Goal: Feedback & Contribution: Submit feedback/report problem

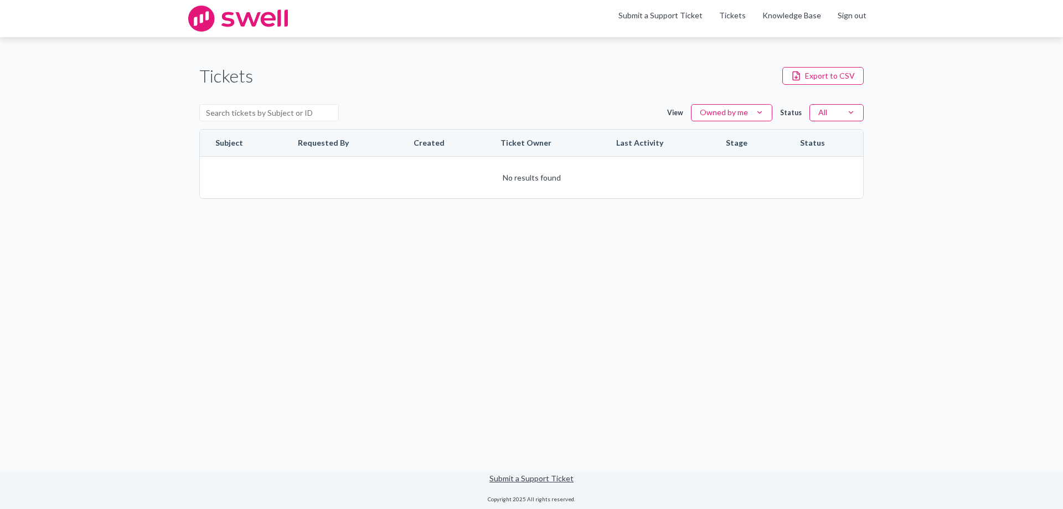
click at [755, 114] on html "Skip to content Skip to tickets Menu Submit a Support Ticket Tickets Knowledge …" at bounding box center [531, 254] width 1063 height 509
drag, startPoint x: 508, startPoint y: 97, endPoint x: 520, endPoint y: 91, distance: 13.6
click at [508, 97] on html "Skip to content Skip to tickets Menu Submit a Support Ticket Tickets Knowledge …" at bounding box center [531, 254] width 1063 height 509
click at [984, 115] on div "Tickets Export to CSV View Owned by me Status All Subject Requested By Created …" at bounding box center [531, 131] width 1063 height 188
click at [651, 16] on link "Submit a Support Ticket" at bounding box center [660, 15] width 84 height 9
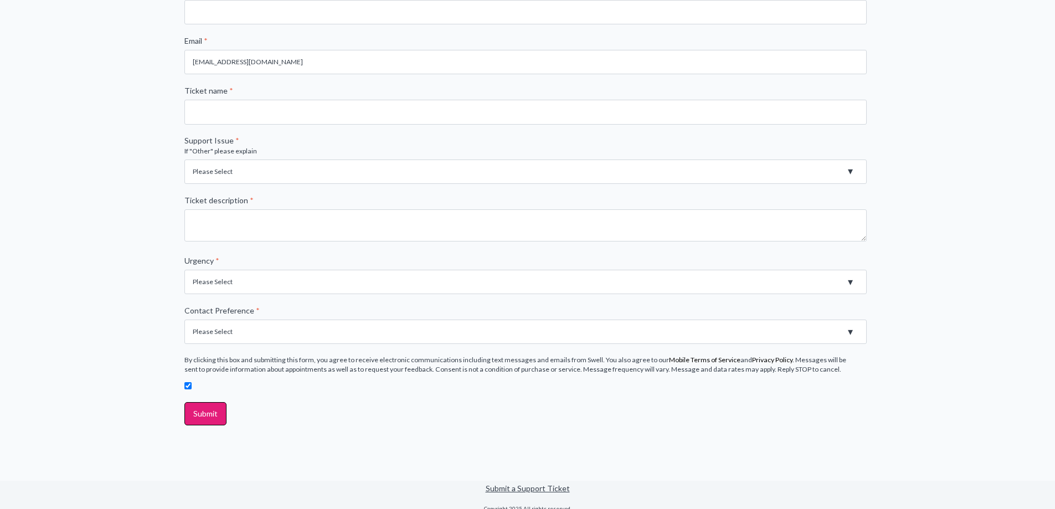
scroll to position [277, 0]
click at [563, 276] on select "Please Select High - Outage - Issue is critically impacting or preventing use o…" at bounding box center [525, 281] width 682 height 24
select select "Medium - Feature or Product is not working. Error Message"
click at [184, 269] on select "Please Select High - Outage - Issue is critically impacting or preventing use o…" at bounding box center [525, 281] width 682 height 24
click at [951, 274] on div "File a support ticket First name * Last name * Company name * Website URL * Ema…" at bounding box center [527, 136] width 1055 height 686
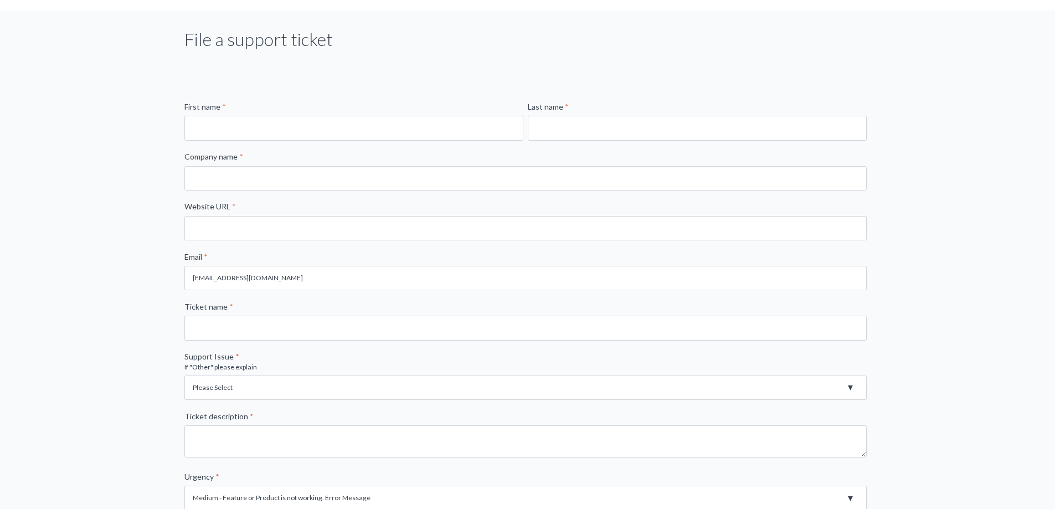
scroll to position [55, 0]
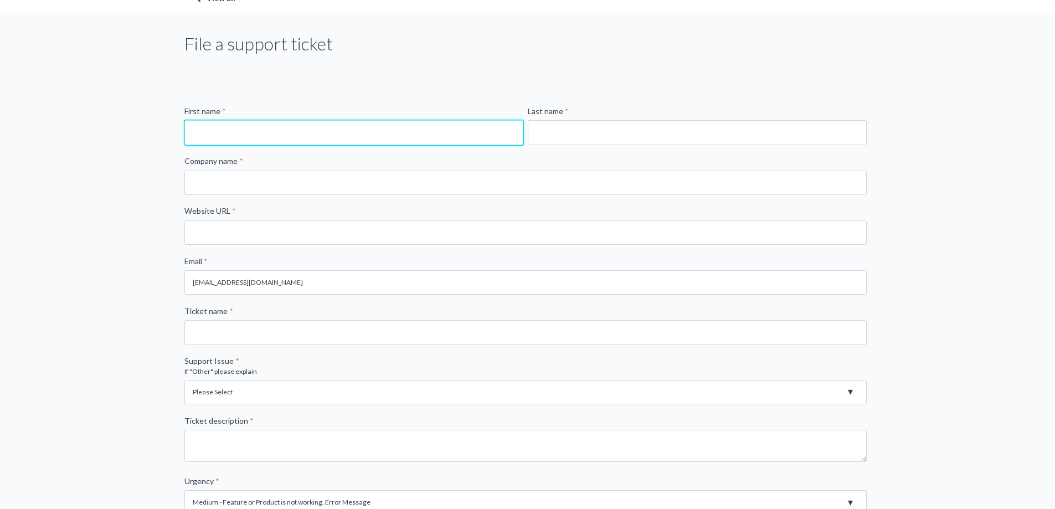
click at [362, 121] on input "First name *" at bounding box center [353, 132] width 339 height 24
type input "[PERSON_NAME]"
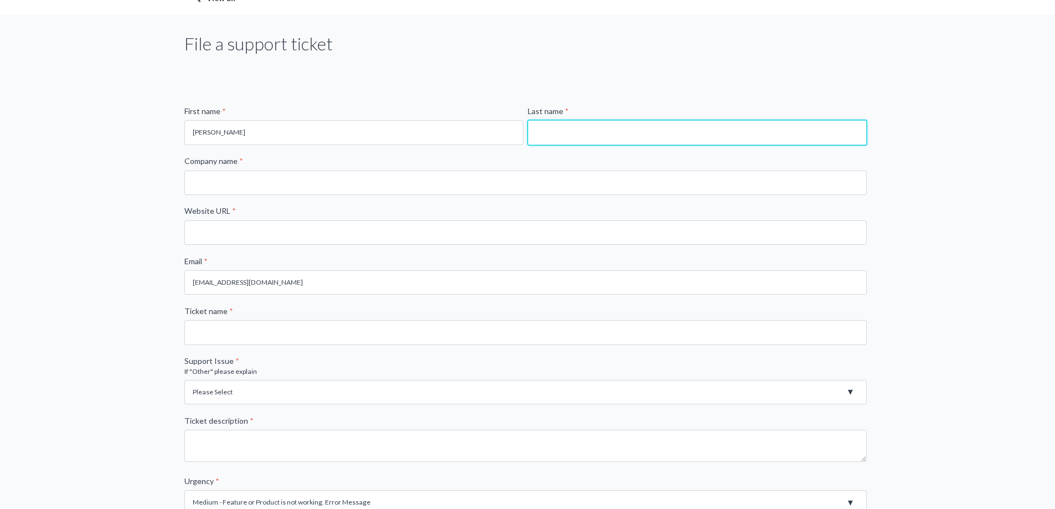
click at [651, 127] on input "Last name *" at bounding box center [697, 132] width 339 height 24
type input "[PERSON_NAME]"
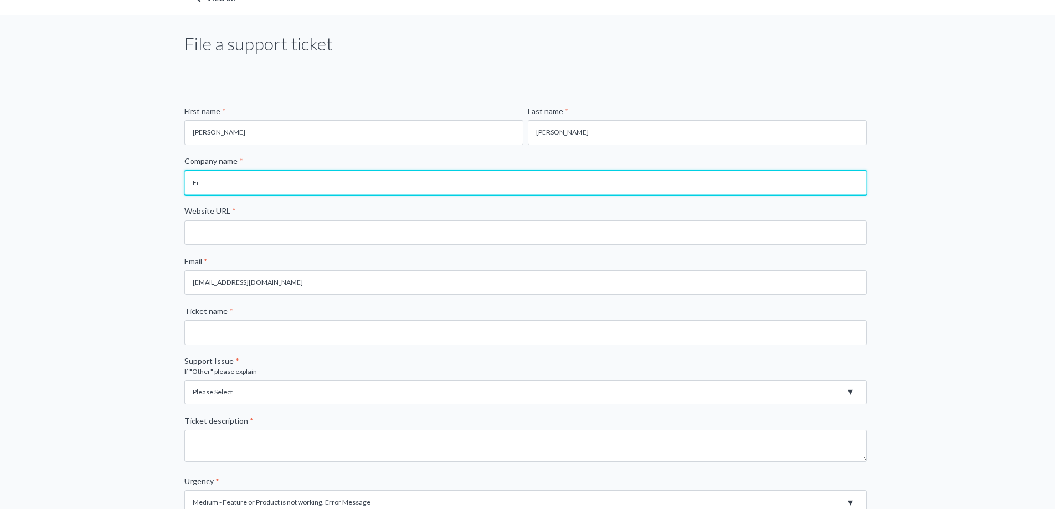
type input "F"
type input "Montour Oral Surgery - Part of Frontline"
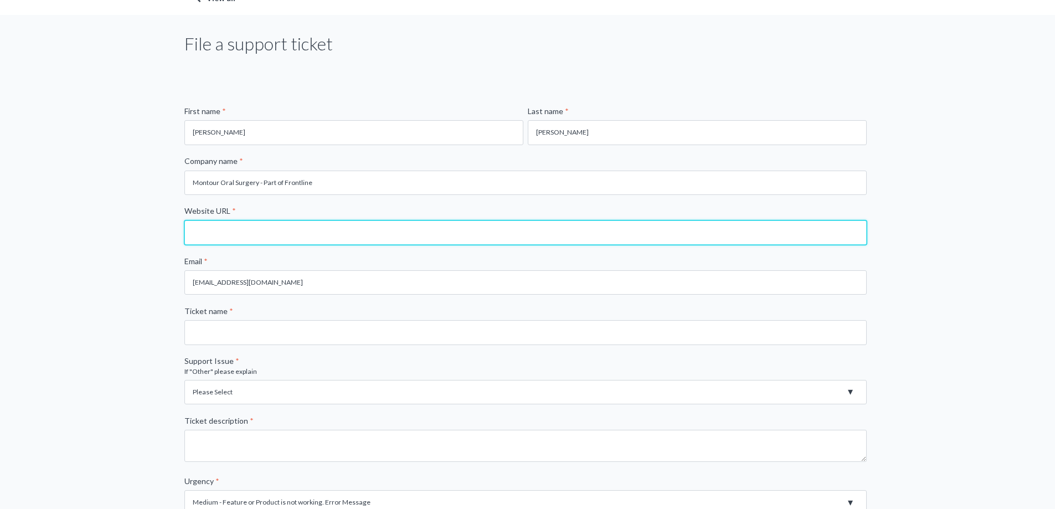
paste input "[URL][DOMAIN_NAME]"
type input "[URL][DOMAIN_NAME]"
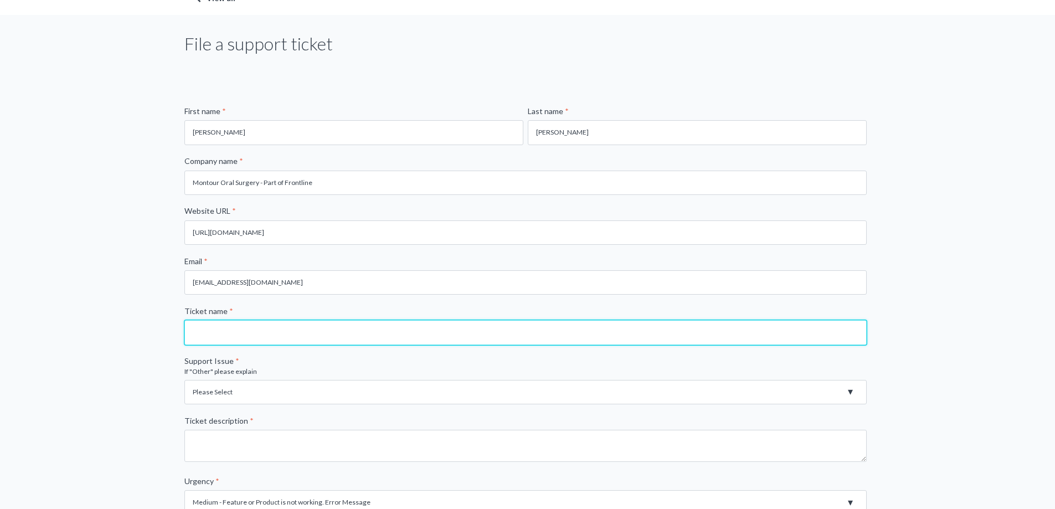
click at [262, 337] on input "Ticket name *" at bounding box center [525, 332] width 682 height 24
click at [217, 329] on input "Review Response not changing" at bounding box center [525, 332] width 682 height 24
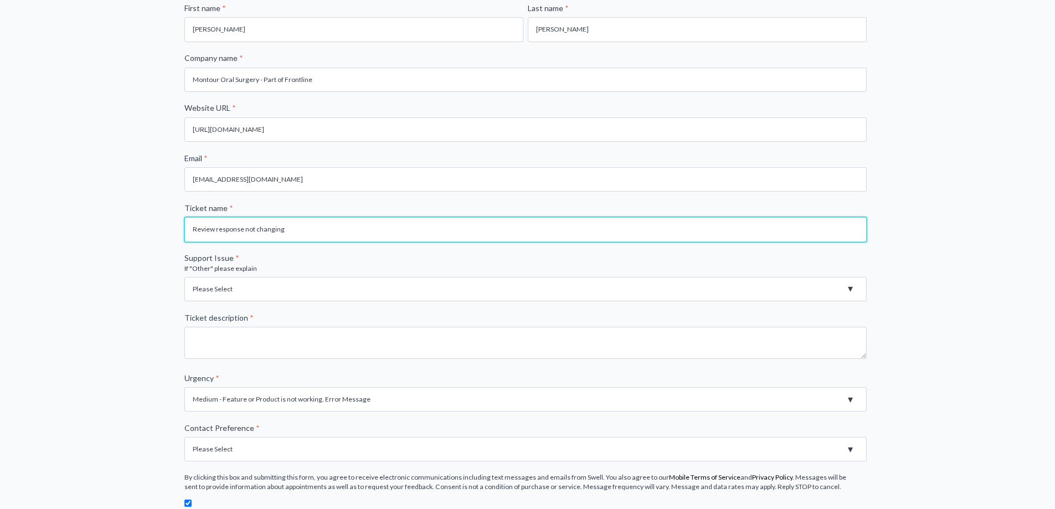
scroll to position [166, 0]
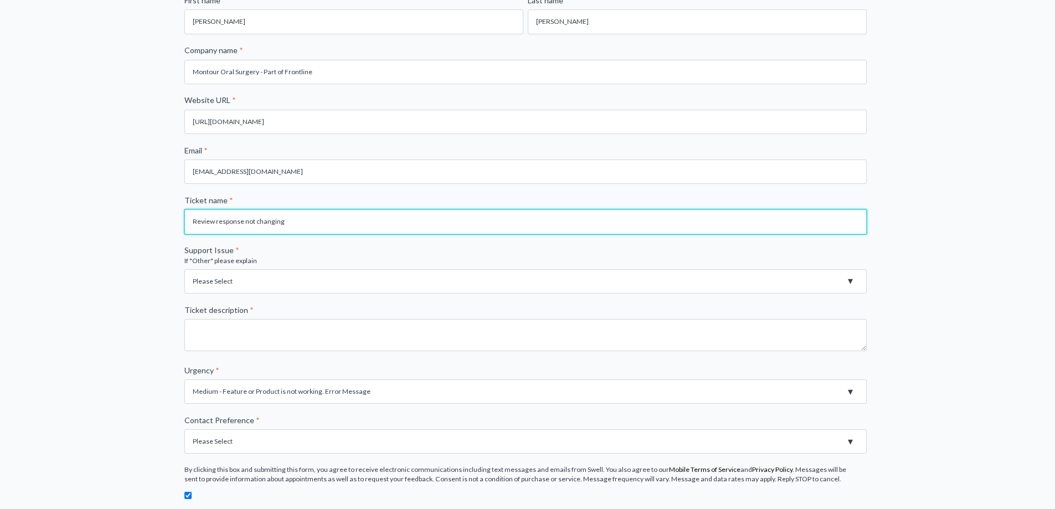
type input "Review response not changing"
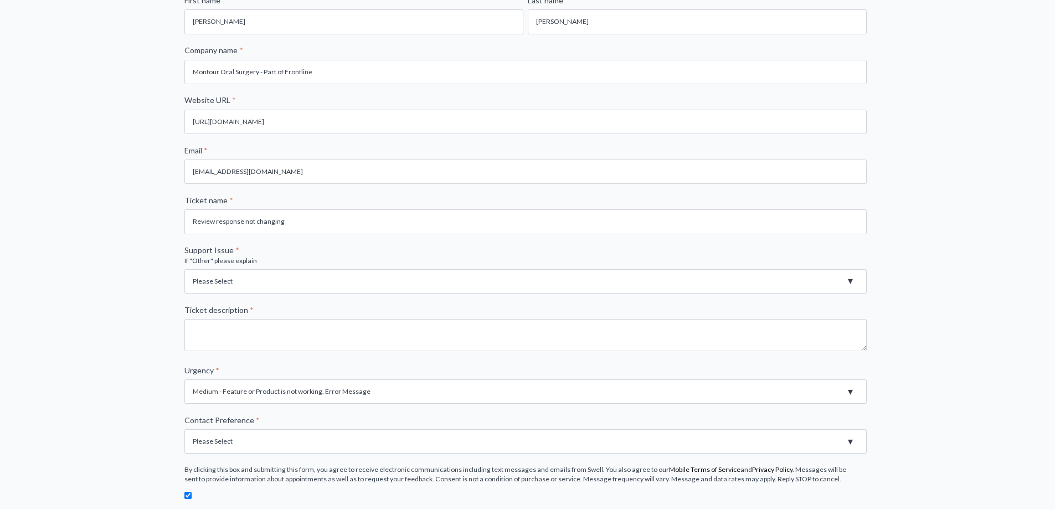
click at [262, 280] on select "Please Select Registration for Business Texting (TCR) Review Invites Not Sendin…" at bounding box center [525, 281] width 682 height 24
click at [184, 269] on select "Please Select Registration for Business Texting (TCR) Review Invites Not Sendin…" at bounding box center [525, 281] width 682 height 24
click at [285, 283] on select "Please Select Registration for Business Texting (TCR) Review Invites Not Sendin…" at bounding box center [525, 281] width 682 height 24
select select "Messages Not Sending"
click at [184, 269] on select "Please Select Registration for Business Texting (TCR) Review Invites Not Sendin…" at bounding box center [525, 281] width 682 height 24
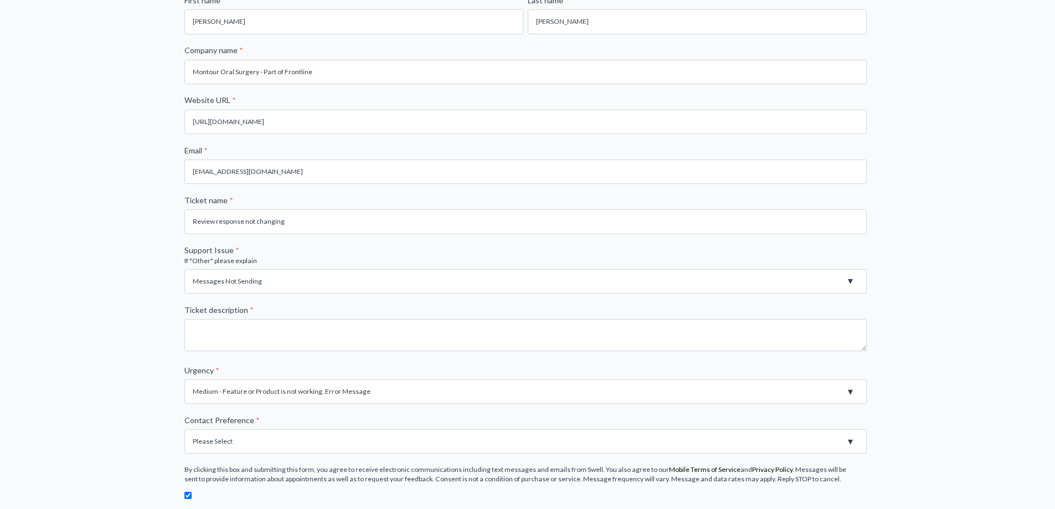
click at [987, 328] on div "File a support ticket First name * [PERSON_NAME] Last name * [PERSON_NAME] Comp…" at bounding box center [527, 247] width 1055 height 686
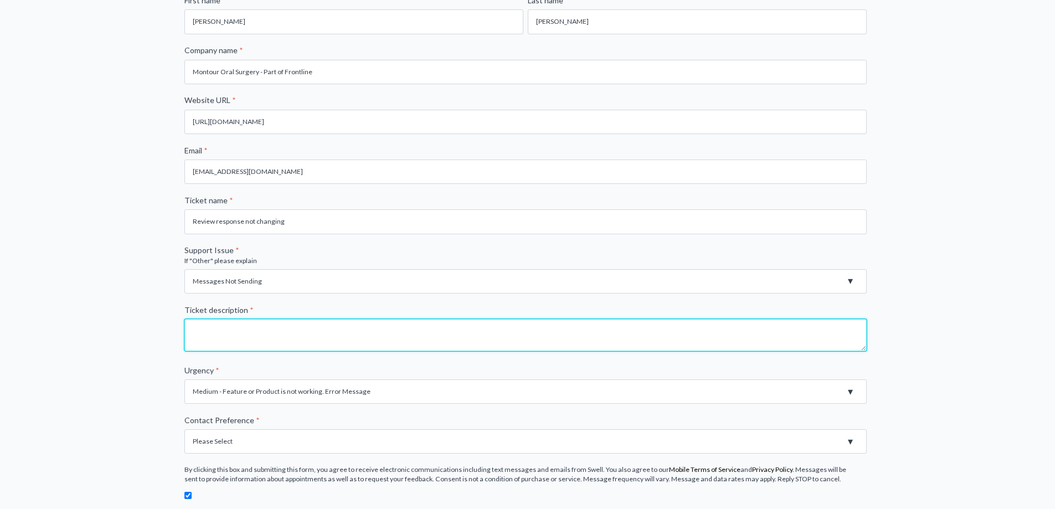
click at [426, 334] on textarea "Ticket description *" at bounding box center [525, 335] width 682 height 32
type textarea "W"
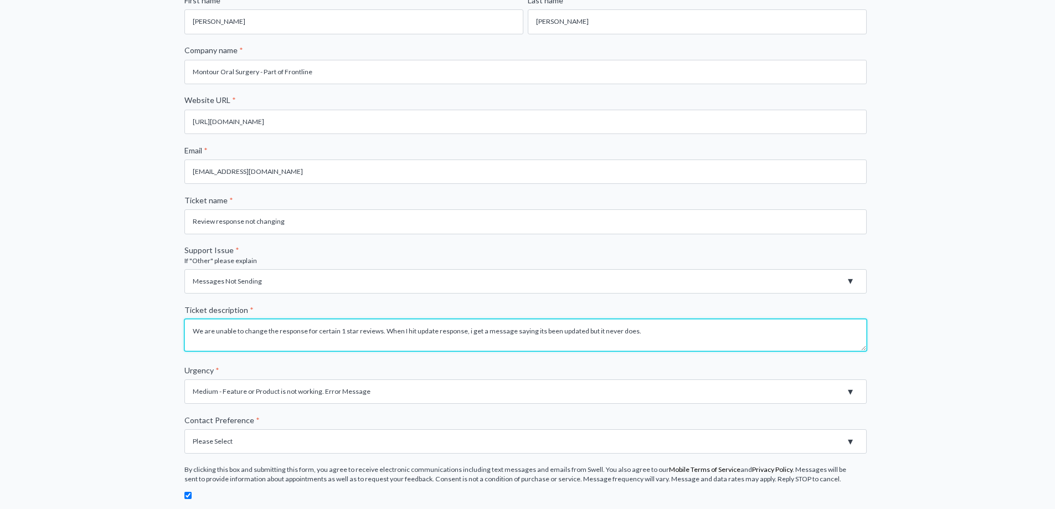
click at [468, 331] on textarea "We are unable to change the response for certain 1 star reviews. When I hit upd…" at bounding box center [525, 335] width 682 height 32
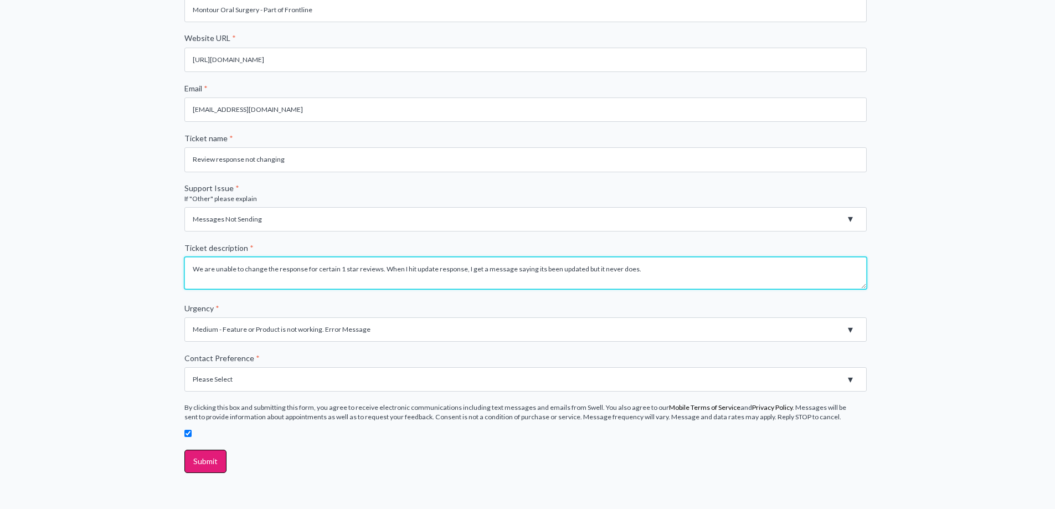
scroll to position [277, 0]
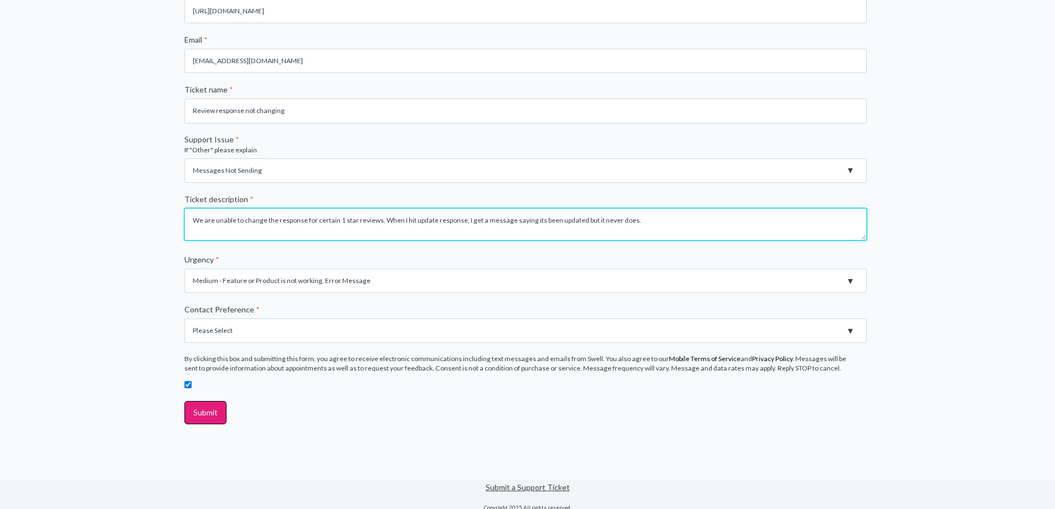
type textarea "We are unable to change the response for certain 1 star reviews. When I hit upd…"
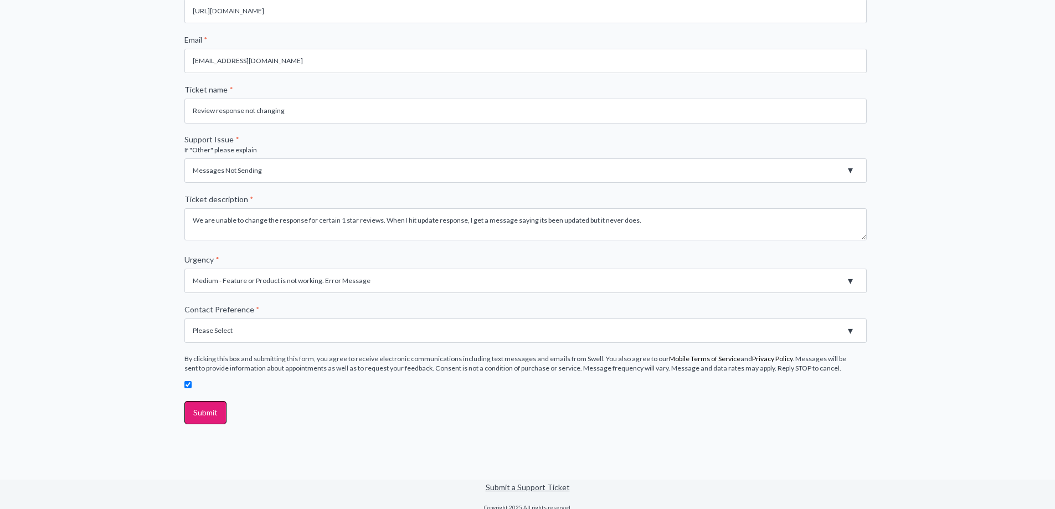
click at [457, 331] on select "Please Select Email Phone" at bounding box center [525, 330] width 682 height 24
select select "Phone"
click at [184, 318] on select "Please Select Email Phone" at bounding box center [525, 330] width 682 height 24
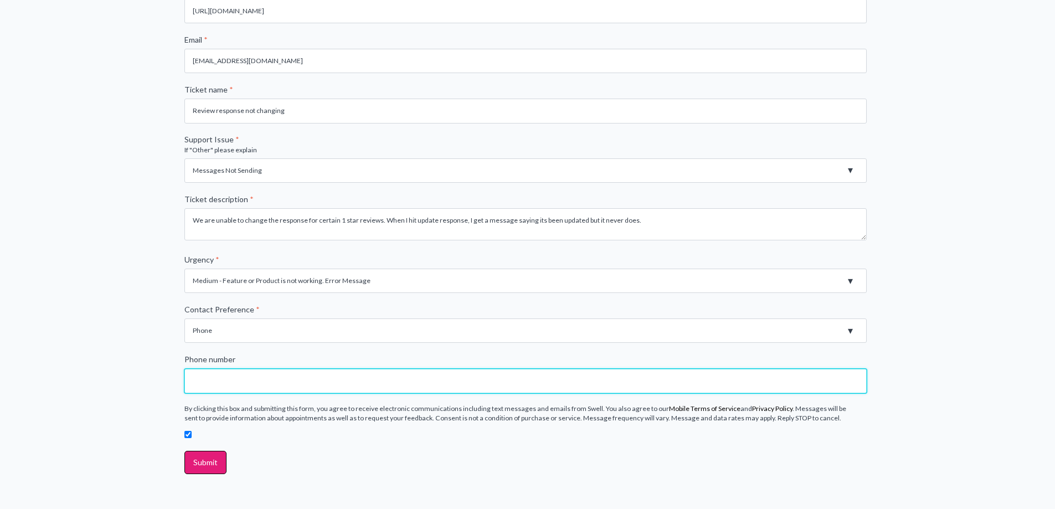
click at [339, 383] on input "Phone number" at bounding box center [525, 381] width 682 height 24
type input "4"
type input "9802262740"
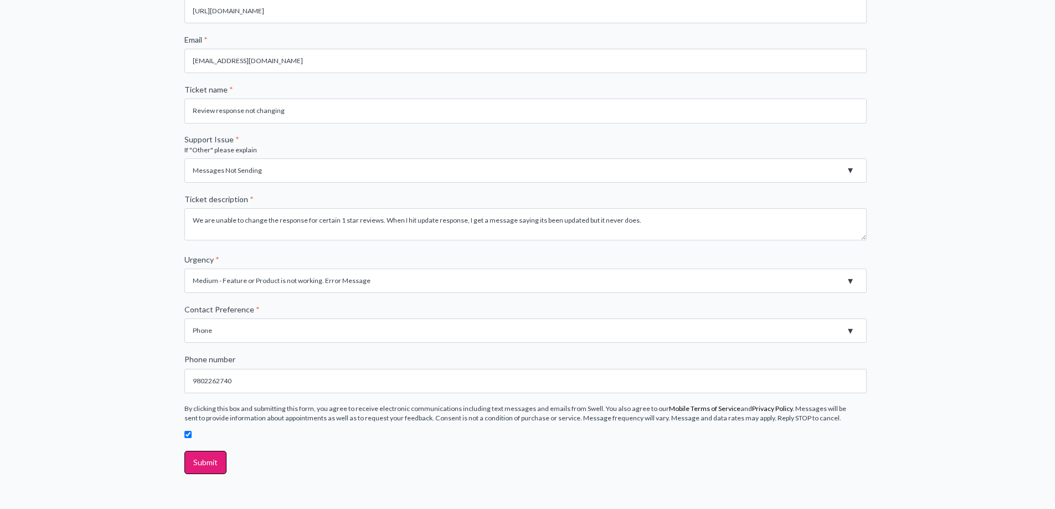
click at [338, 447] on fieldset "By clicking this box and submitting this form, you agree to receive electronic …" at bounding box center [527, 427] width 687 height 47
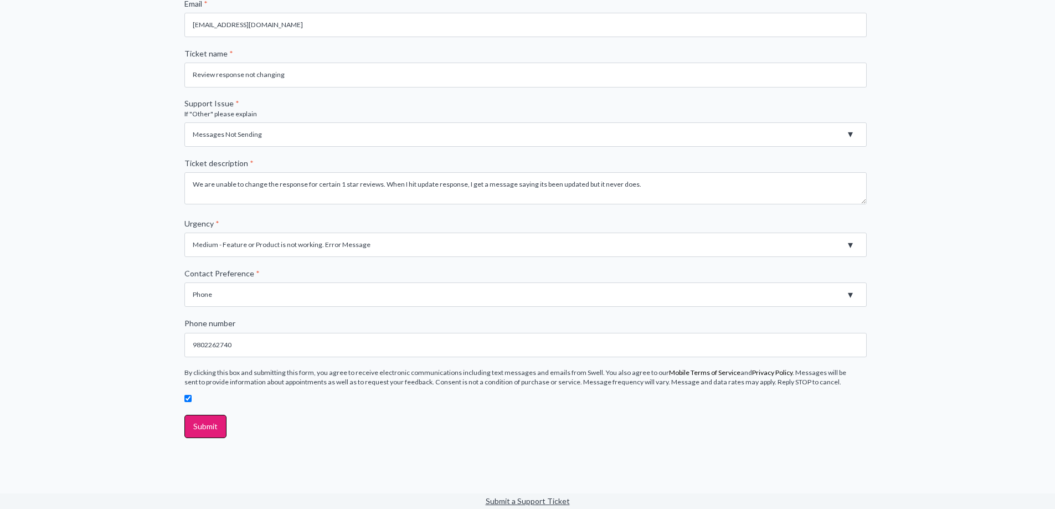
scroll to position [332, 0]
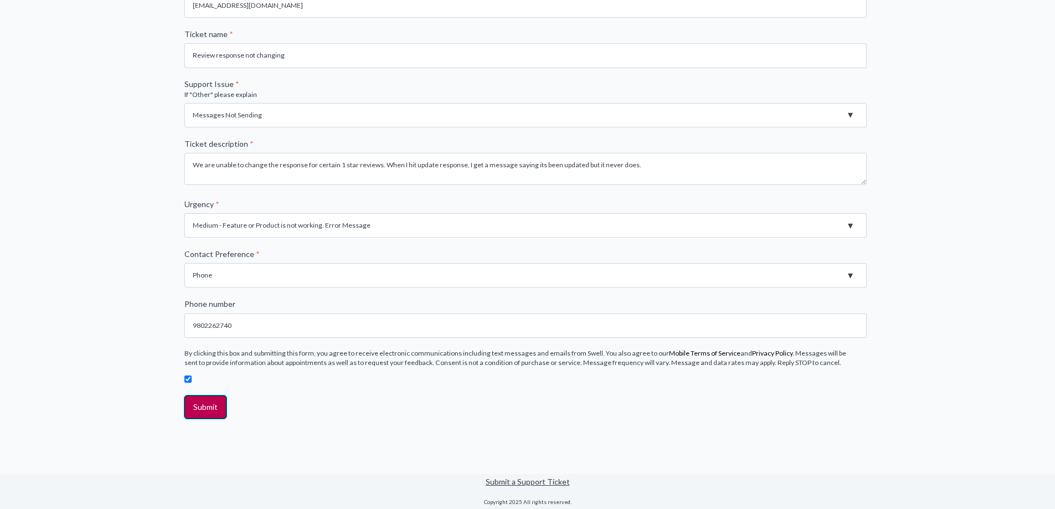
click at [203, 410] on input "Submit" at bounding box center [205, 406] width 42 height 23
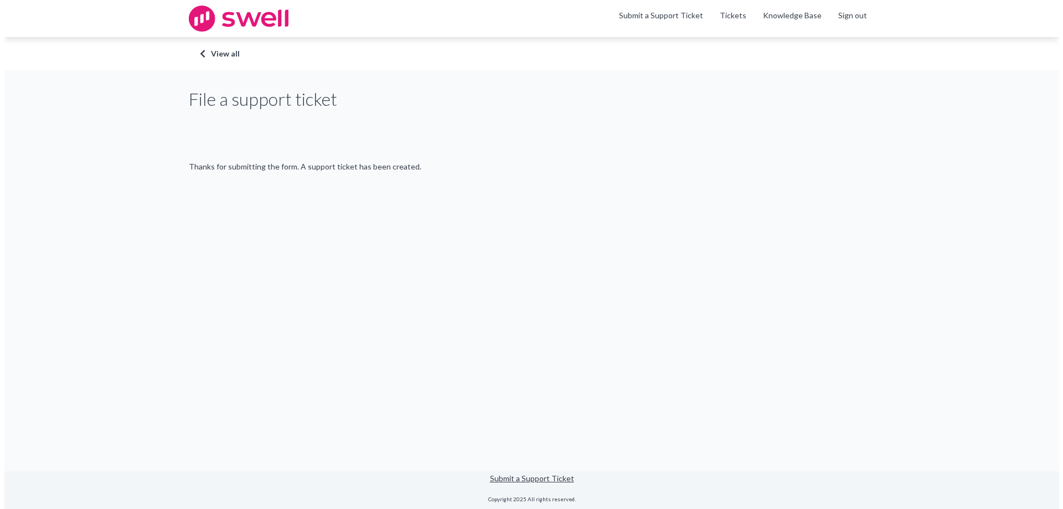
scroll to position [0, 0]
click at [234, 49] on link "View all" at bounding box center [531, 53] width 664 height 11
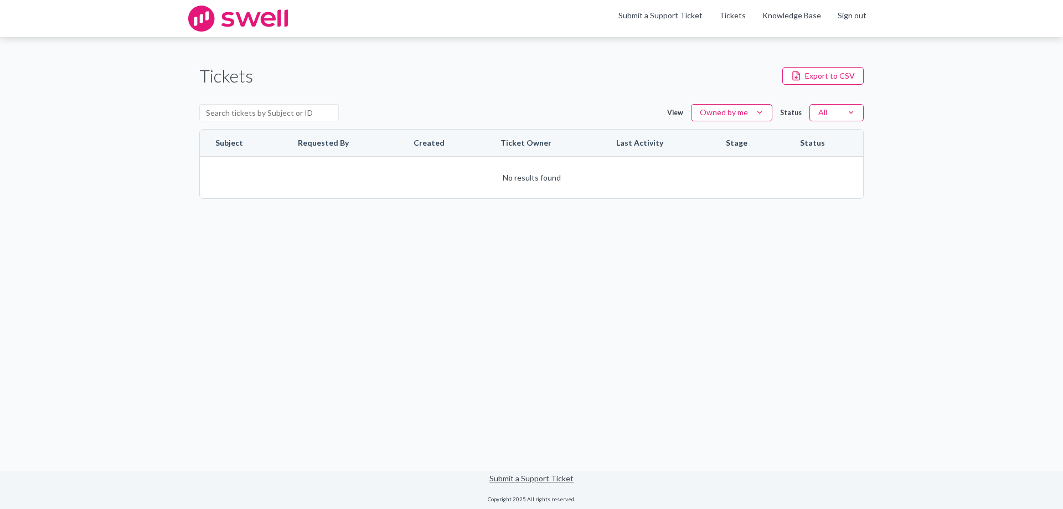
click at [968, 115] on div "Tickets Export to CSV View Owned by me Status All Subject Requested By Created …" at bounding box center [531, 131] width 1063 height 188
